Goal: Use online tool/utility: Utilize a website feature to perform a specific function

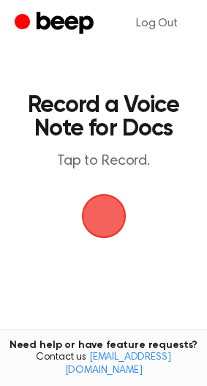
click at [109, 194] on span "button" at bounding box center [103, 216] width 45 height 45
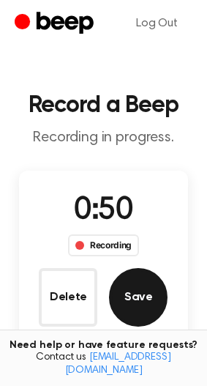
click at [144, 317] on button "Save" at bounding box center [138, 297] width 59 height 59
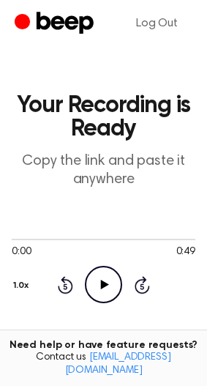
click at [102, 280] on icon "Play Audio" at bounding box center [103, 284] width 37 height 37
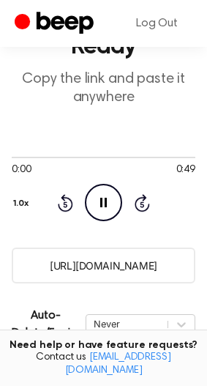
scroll to position [147, 0]
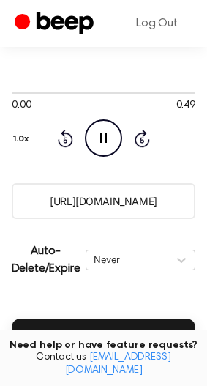
click at [129, 211] on input "[URL][DOMAIN_NAME]" at bounding box center [104, 201] width 184 height 36
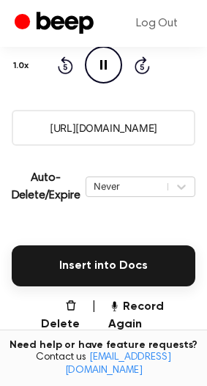
click at [68, 266] on button "Insert into Docs" at bounding box center [104, 265] width 184 height 41
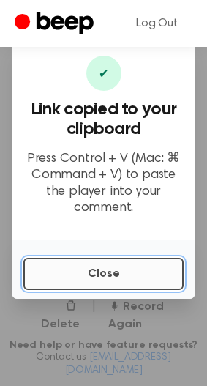
click at [75, 276] on button "Close" at bounding box center [103, 274] width 160 height 32
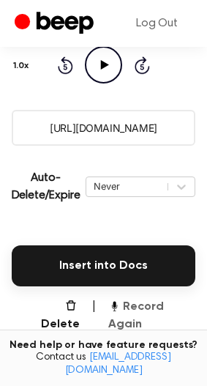
click at [161, 306] on button "Record Again" at bounding box center [151, 315] width 87 height 35
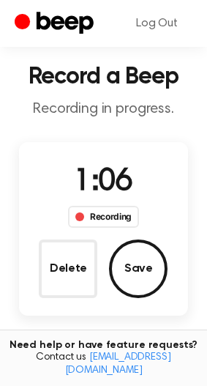
click at [153, 294] on div "Delete Save" at bounding box center [103, 269] width 129 height 59
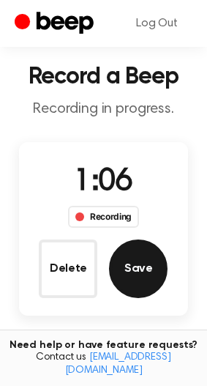
click at [147, 287] on button "Save" at bounding box center [138, 269] width 59 height 59
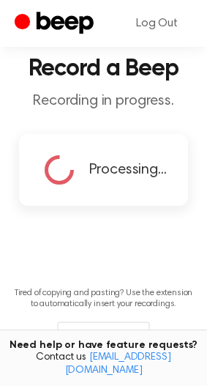
scroll to position [0, 0]
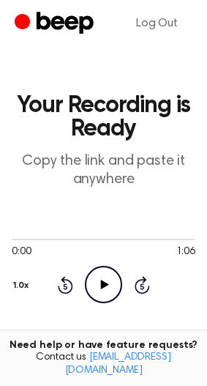
click at [116, 276] on icon "Play Audio" at bounding box center [103, 284] width 37 height 37
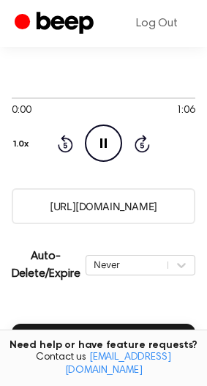
scroll to position [147, 0]
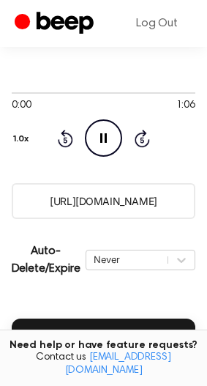
click at [92, 215] on input "https://beep.audio/U04NIKx" at bounding box center [104, 201] width 184 height 36
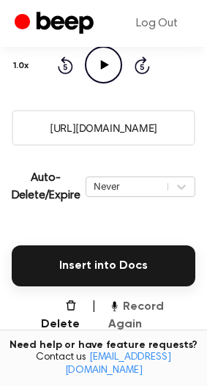
click at [153, 304] on button "Record Again" at bounding box center [151, 315] width 87 height 35
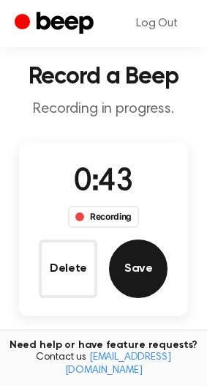
click at [132, 262] on button "Save" at bounding box center [138, 269] width 59 height 59
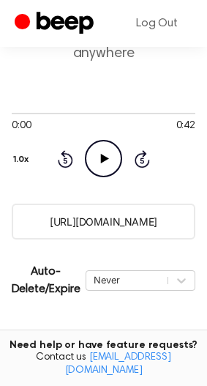
scroll to position [147, 0]
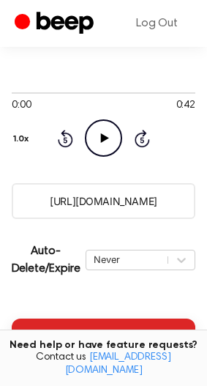
click at [89, 332] on button "Insert into Docs" at bounding box center [104, 339] width 184 height 41
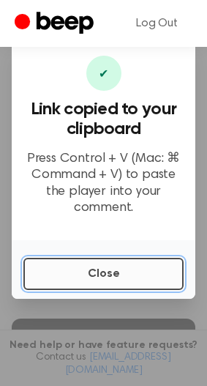
click at [62, 259] on button "Close" at bounding box center [103, 274] width 160 height 32
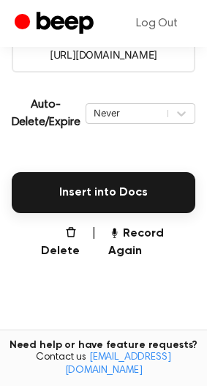
scroll to position [366, 0]
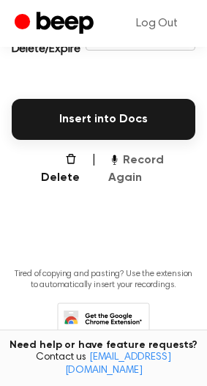
click at [157, 166] on button "Record Again" at bounding box center [151, 169] width 87 height 35
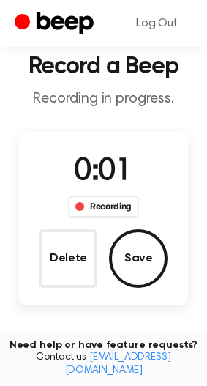
scroll to position [29, 0]
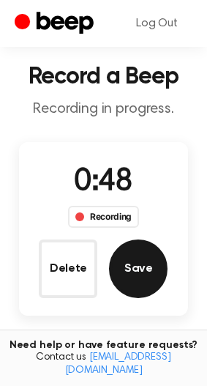
click at [136, 273] on button "Save" at bounding box center [138, 269] width 59 height 59
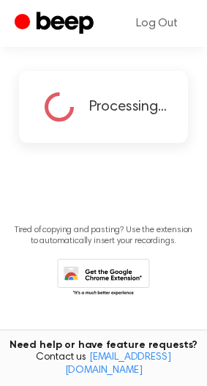
scroll to position [117, 0]
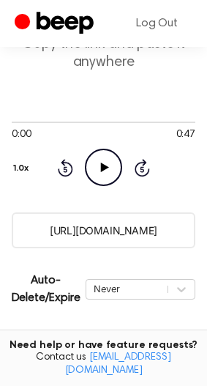
click at [119, 157] on circle at bounding box center [104, 167] width 36 height 36
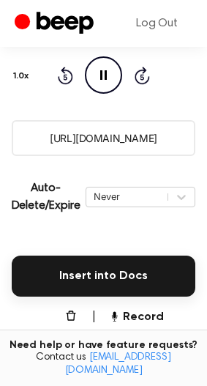
scroll to position [337, 0]
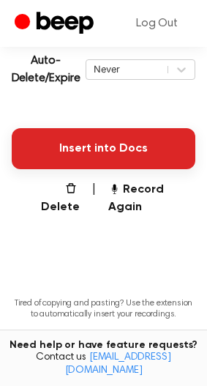
click at [127, 144] on button "Insert into Docs" at bounding box center [104, 148] width 184 height 41
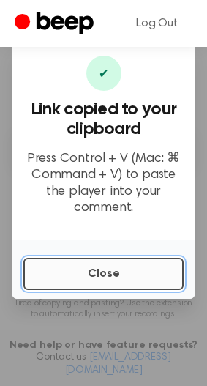
click at [87, 264] on button "Close" at bounding box center [103, 274] width 160 height 32
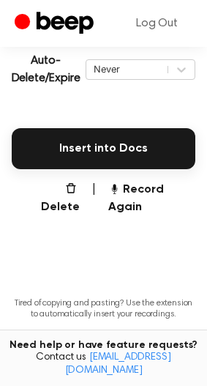
scroll to position [264, 0]
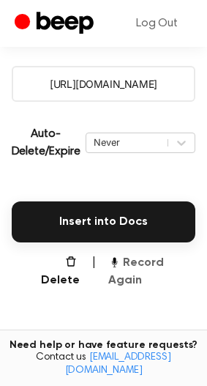
click at [162, 263] on button "Record Again" at bounding box center [151, 271] width 87 height 35
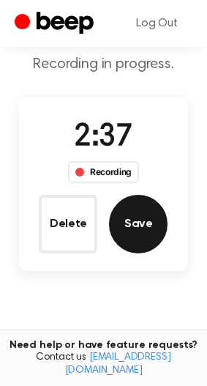
click at [125, 239] on button "Save" at bounding box center [138, 224] width 59 height 59
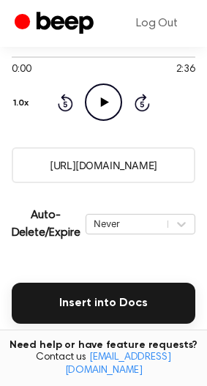
scroll to position [220, 0]
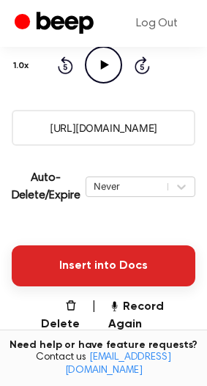
click at [136, 262] on button "Insert into Docs" at bounding box center [104, 265] width 184 height 41
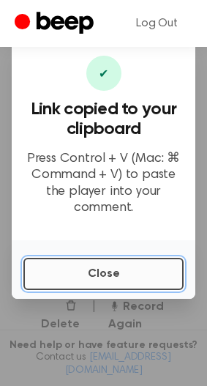
click at [159, 265] on button "Close" at bounding box center [103, 274] width 160 height 32
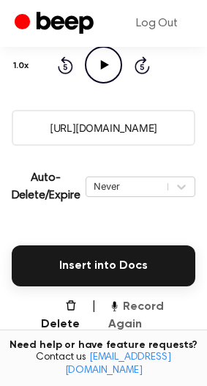
click at [168, 311] on button "Record Again" at bounding box center [151, 315] width 87 height 35
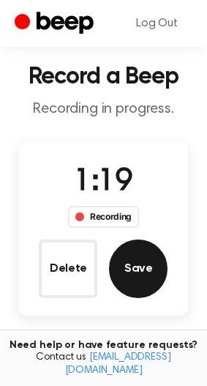
click at [130, 276] on button "Save" at bounding box center [138, 269] width 59 height 59
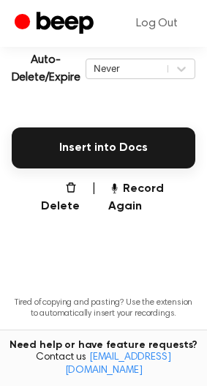
scroll to position [374, 0]
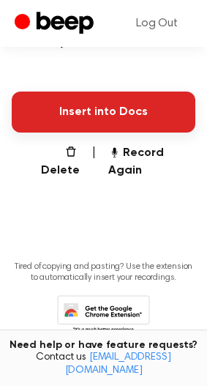
click at [64, 117] on button "Insert into Docs" at bounding box center [104, 112] width 184 height 41
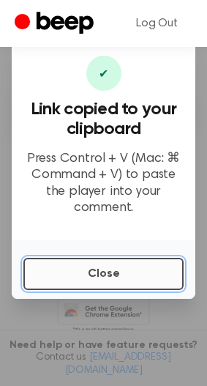
click at [100, 274] on button "Close" at bounding box center [103, 274] width 160 height 32
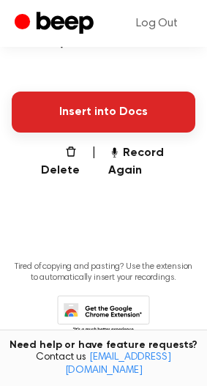
scroll to position [227, 0]
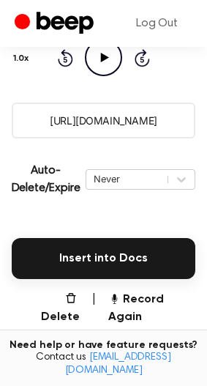
click at [112, 69] on icon "Play Audio" at bounding box center [103, 57] width 37 height 37
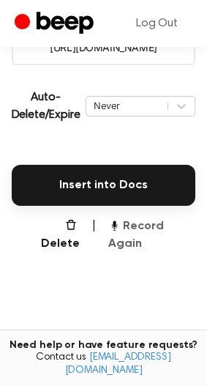
scroll to position [154, 0]
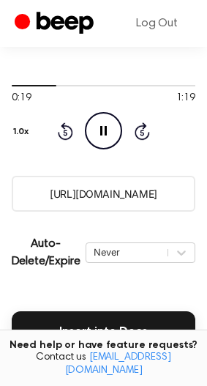
click at [106, 124] on icon "Pause Audio" at bounding box center [103, 130] width 37 height 37
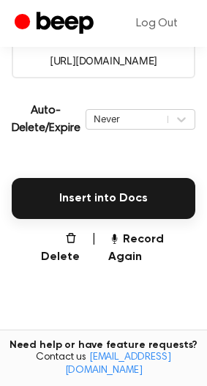
scroll to position [300, 0]
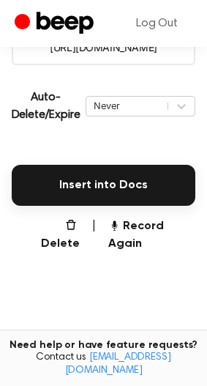
drag, startPoint x: 148, startPoint y: 234, endPoint x: 150, endPoint y: 278, distance: 43.3
click at [150, 278] on main "Your Recording is Ready Copy the link and paste it anywhere 0:19 1:19 Your brow…" at bounding box center [103, 75] width 207 height 750
click at [152, 267] on main "Your Recording is Ready Copy the link and paste it anywhere 0:19 1:19 Your brow…" at bounding box center [103, 75] width 207 height 750
click at [165, 229] on button "Record Again" at bounding box center [151, 235] width 87 height 35
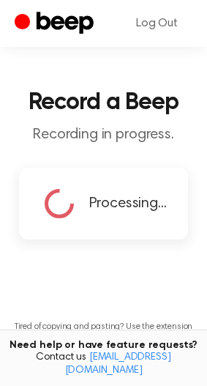
scroll to position [0, 0]
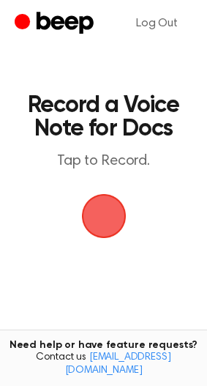
click at [103, 216] on span "button" at bounding box center [104, 216] width 68 height 68
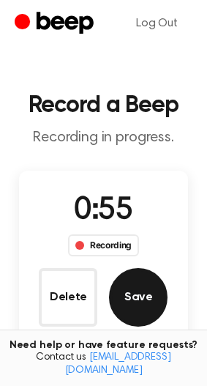
click at [139, 297] on button "Save" at bounding box center [138, 297] width 59 height 59
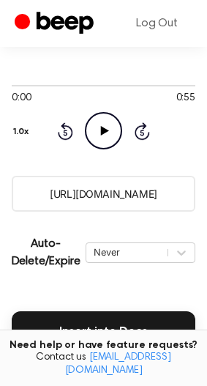
scroll to position [191, 0]
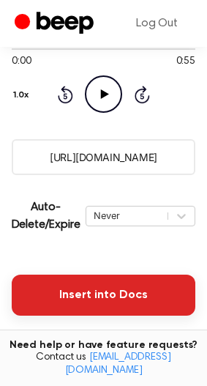
click at [118, 276] on button "Insert into Docs" at bounding box center [104, 295] width 184 height 41
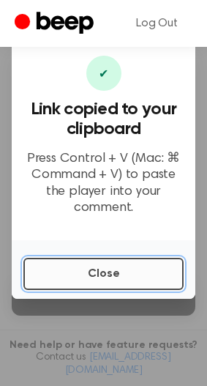
click at [151, 287] on button "Close" at bounding box center [103, 274] width 160 height 32
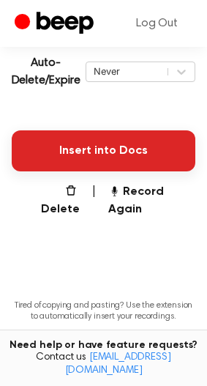
scroll to position [337, 0]
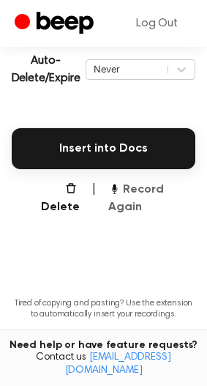
click at [115, 193] on icon "button" at bounding box center [114, 188] width 12 height 12
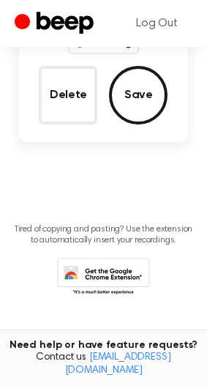
scroll to position [147, 0]
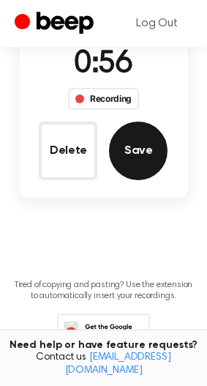
click at [141, 148] on button "Save" at bounding box center [138, 151] width 59 height 59
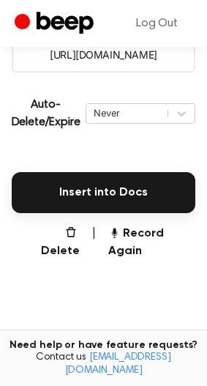
scroll to position [330, 0]
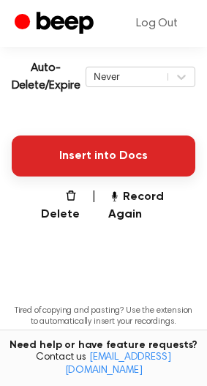
click at [97, 136] on button "Insert into Docs" at bounding box center [104, 156] width 184 height 41
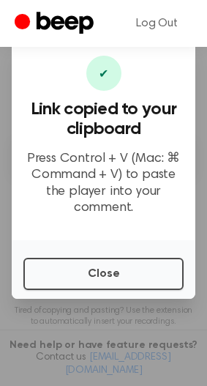
click at [79, 252] on div "Close" at bounding box center [104, 269] width 184 height 59
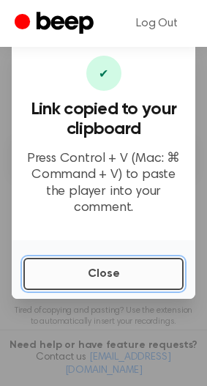
click at [65, 278] on button "Close" at bounding box center [103, 274] width 160 height 32
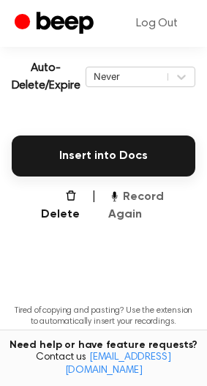
click at [172, 202] on button "Record Again" at bounding box center [151, 205] width 87 height 35
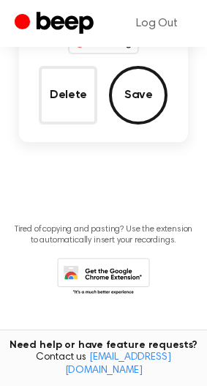
scroll to position [139, 0]
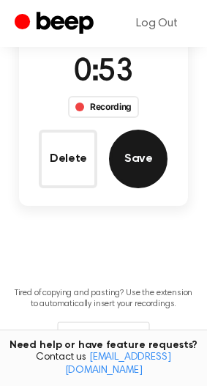
click at [136, 153] on button "Save" at bounding box center [138, 159] width 59 height 59
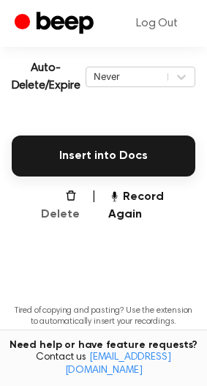
scroll to position [330, 0]
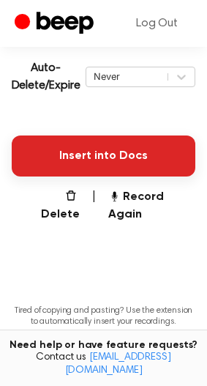
click at [110, 152] on button "Insert into Docs" at bounding box center [104, 156] width 184 height 41
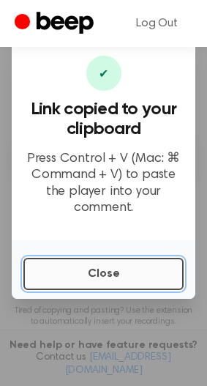
click at [103, 280] on button "Close" at bounding box center [103, 274] width 160 height 32
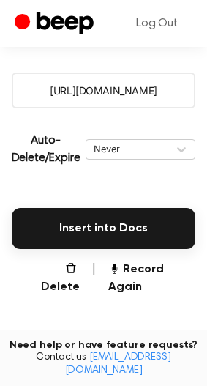
scroll to position [111, 0]
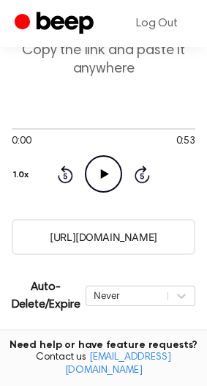
click at [84, 180] on div "Rewind 5 seconds Play Audio Skip 5 seconds" at bounding box center [103, 173] width 93 height 37
click at [104, 166] on icon "Play Audio" at bounding box center [103, 173] width 37 height 37
click at [115, 171] on icon "Pause Audio" at bounding box center [103, 173] width 37 height 37
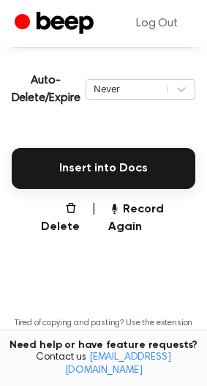
scroll to position [330, 0]
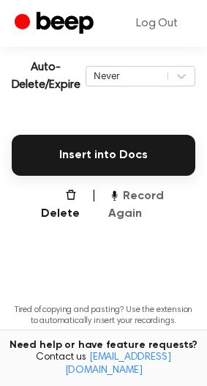
click at [179, 199] on button "Record Again" at bounding box center [151, 205] width 87 height 35
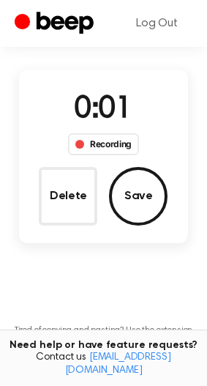
scroll to position [66, 0]
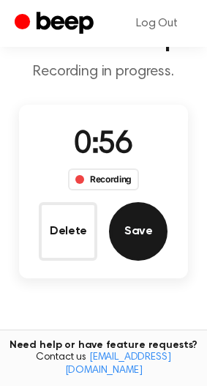
click at [163, 217] on button "Save" at bounding box center [138, 231] width 59 height 59
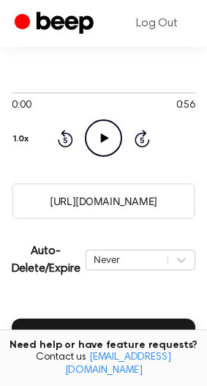
scroll to position [220, 0]
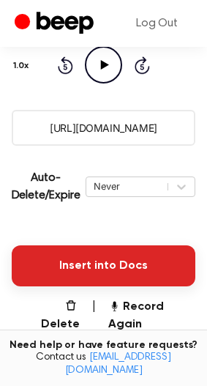
click at [89, 270] on button "Insert into Docs" at bounding box center [104, 265] width 184 height 41
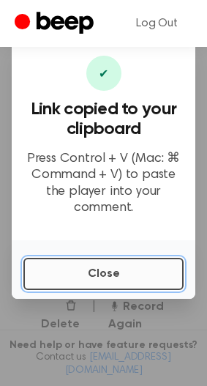
click at [92, 265] on button "Close" at bounding box center [103, 274] width 160 height 32
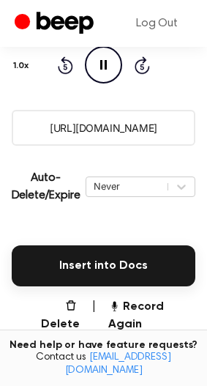
click at [106, 62] on icon at bounding box center [103, 65] width 7 height 10
click at [131, 303] on button "Record Again" at bounding box center [151, 315] width 87 height 35
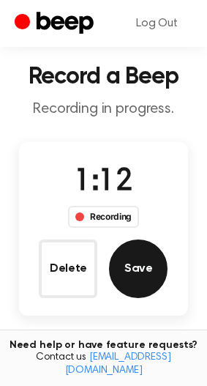
click at [139, 265] on button "Save" at bounding box center [138, 269] width 59 height 59
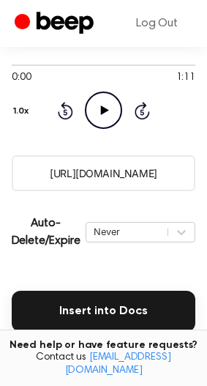
scroll to position [264, 0]
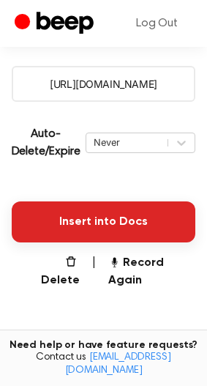
click at [108, 224] on button "Insert into Docs" at bounding box center [104, 222] width 184 height 41
